Goal: Task Accomplishment & Management: Manage account settings

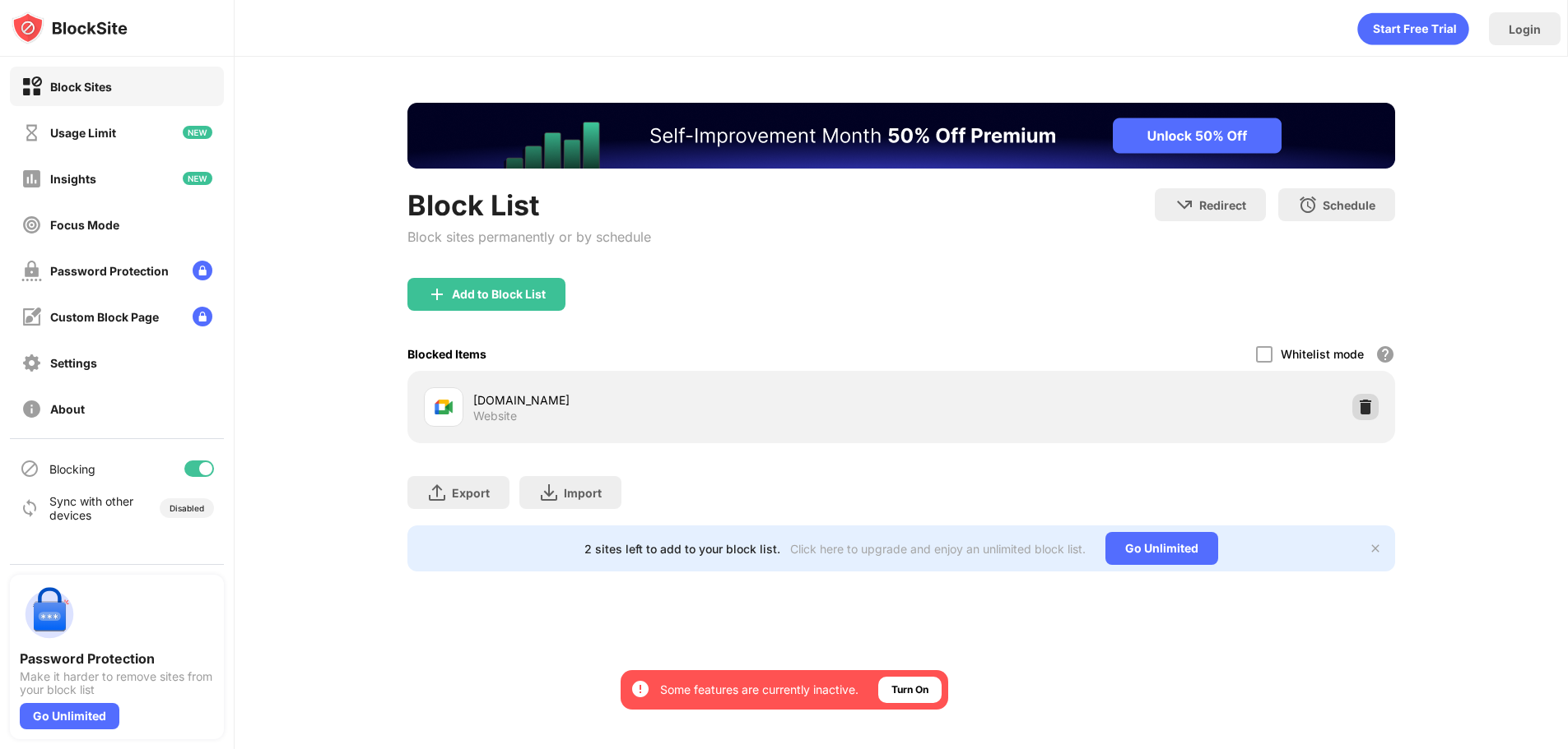
click at [1360, 407] on img at bounding box center [1365, 407] width 16 height 16
